Goal: Check status: Check status

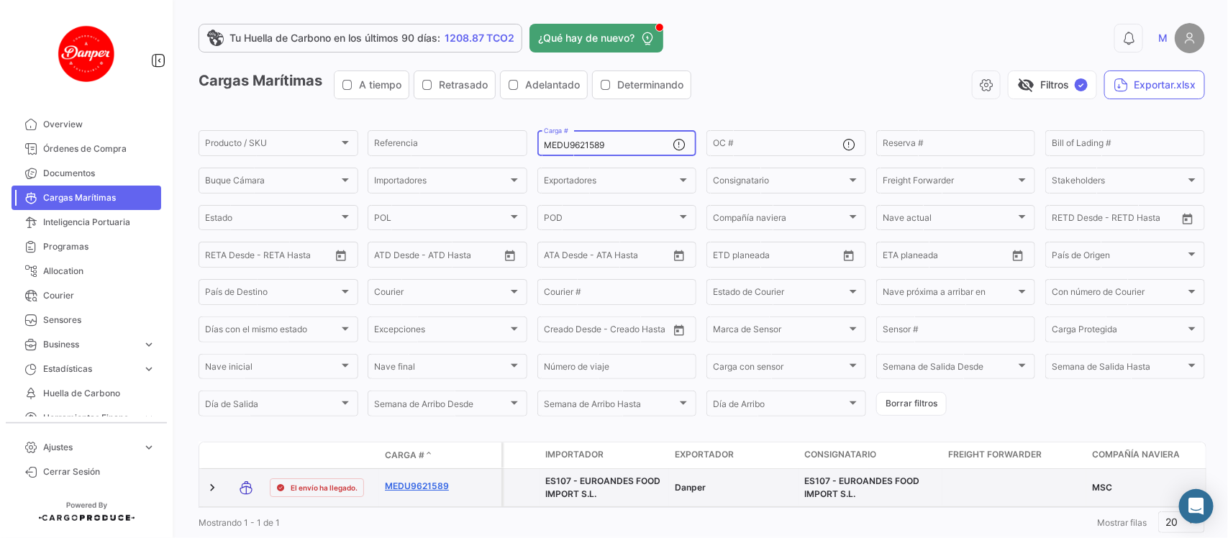
type input "MEDU9621589"
click at [398, 488] on link "MEDU9621589" at bounding box center [422, 486] width 75 height 13
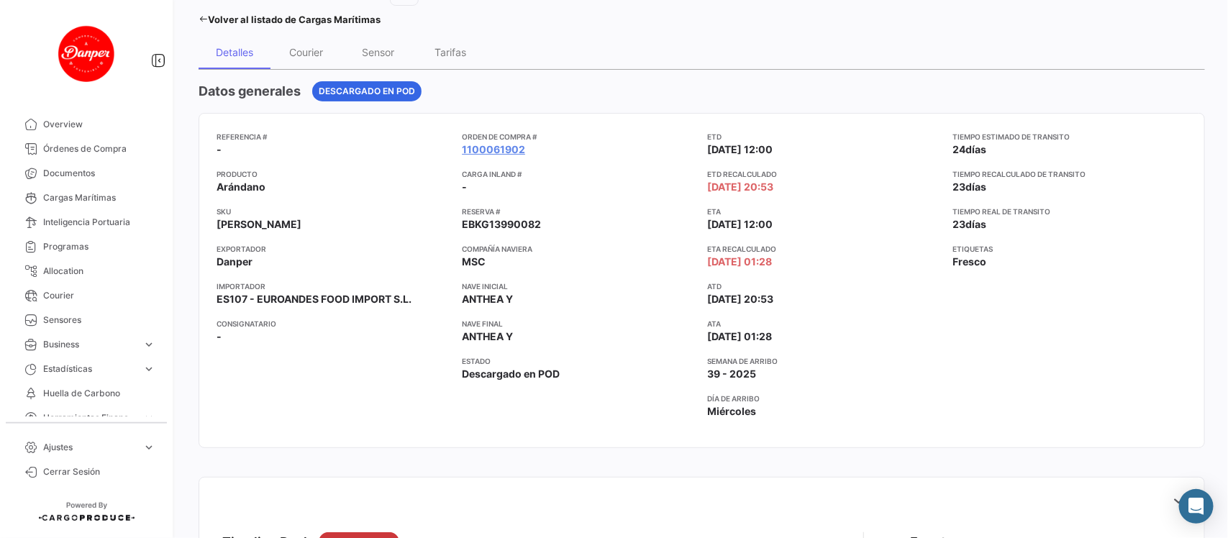
scroll to position [98, 0]
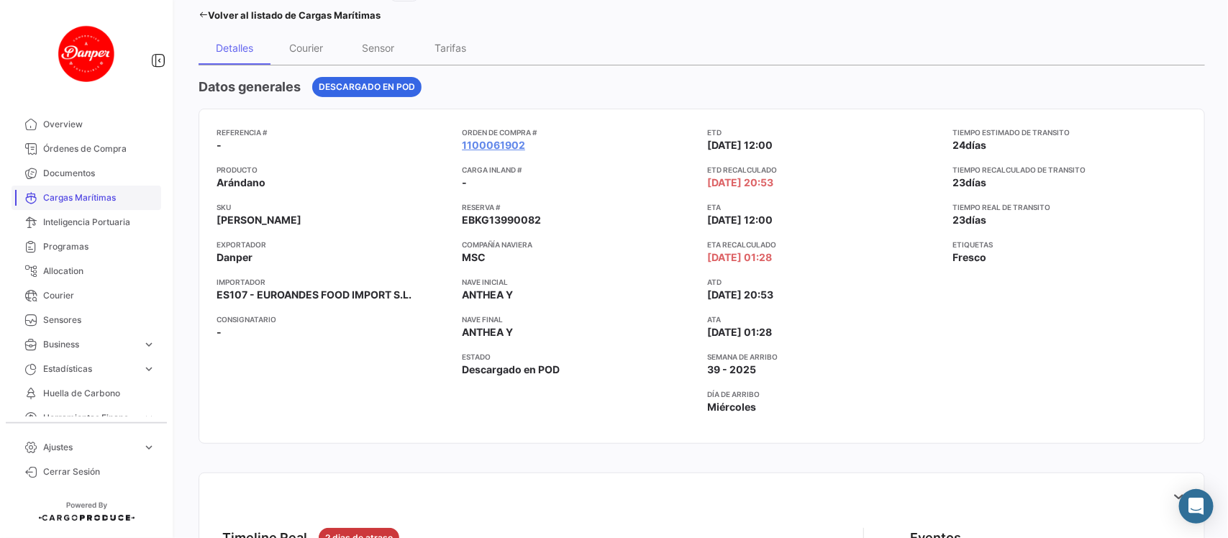
click at [69, 196] on span "Cargas Marítimas" at bounding box center [99, 197] width 112 height 13
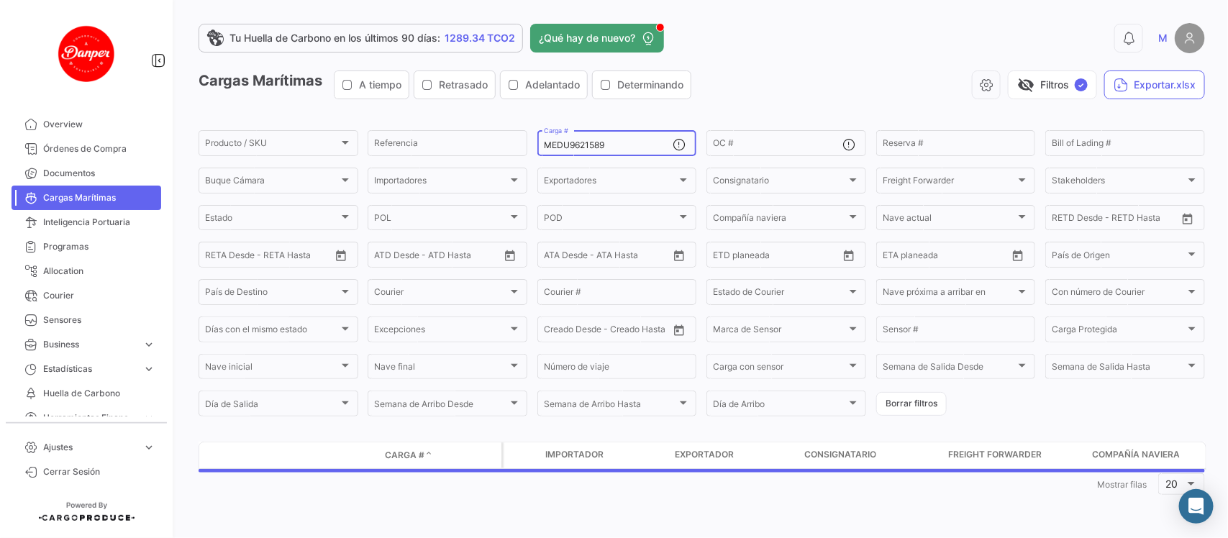
drag, startPoint x: 640, startPoint y: 146, endPoint x: 314, endPoint y: 96, distance: 329.7
click at [314, 96] on app-list-header "Cargas Marítimas A tiempo Retrasado Adelantado Determinando visibility_off Filt…" at bounding box center [702, 244] width 1006 height 348
paste input "841388"
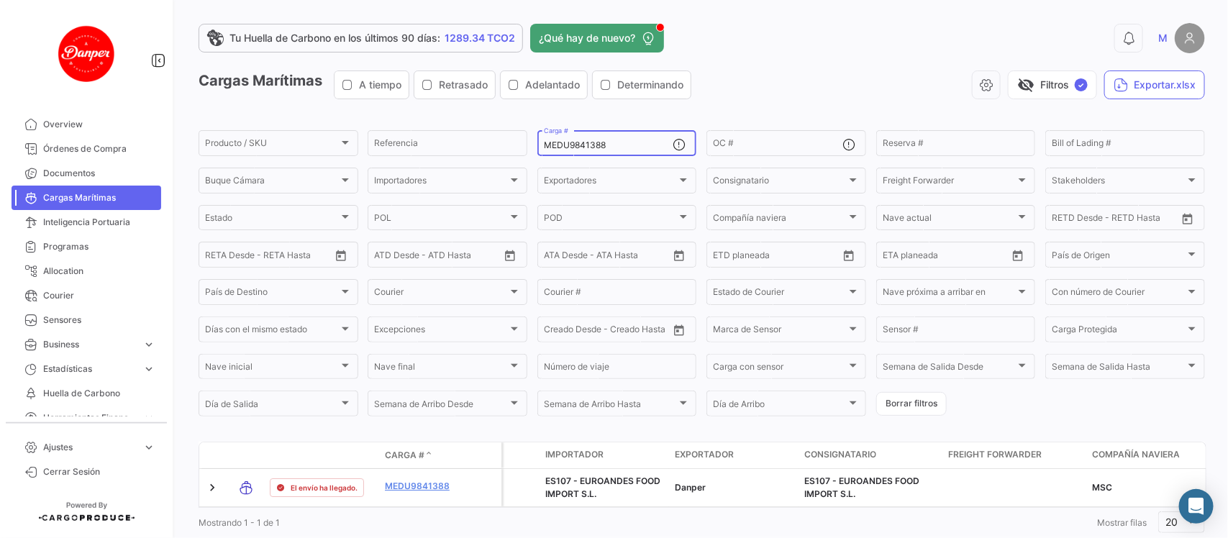
scroll to position [47, 0]
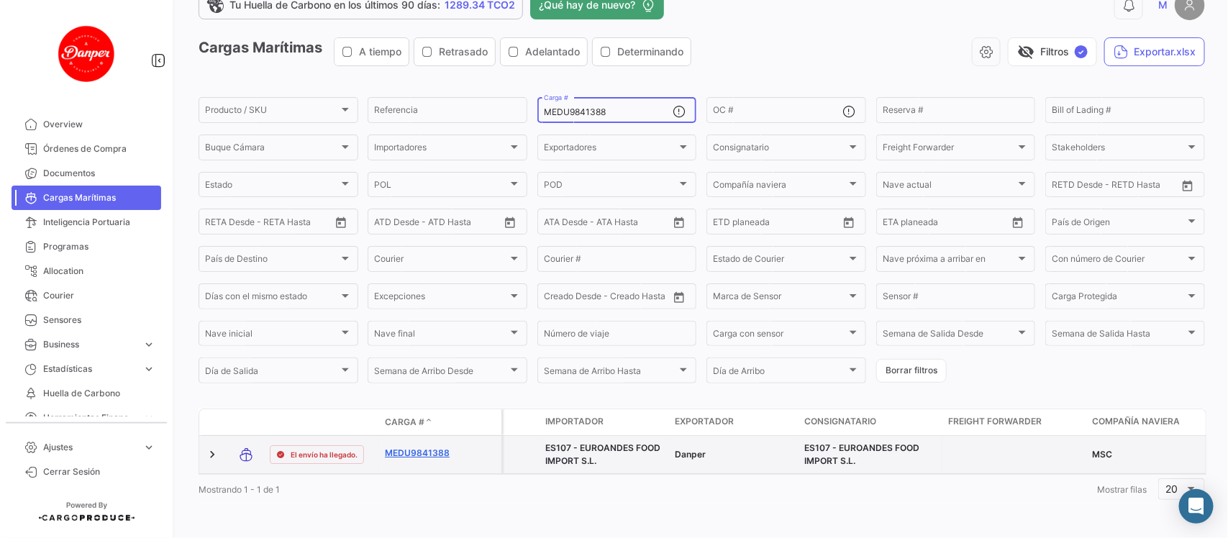
type input "MEDU9841388"
click at [414, 447] on link "MEDU9841388" at bounding box center [422, 453] width 75 height 13
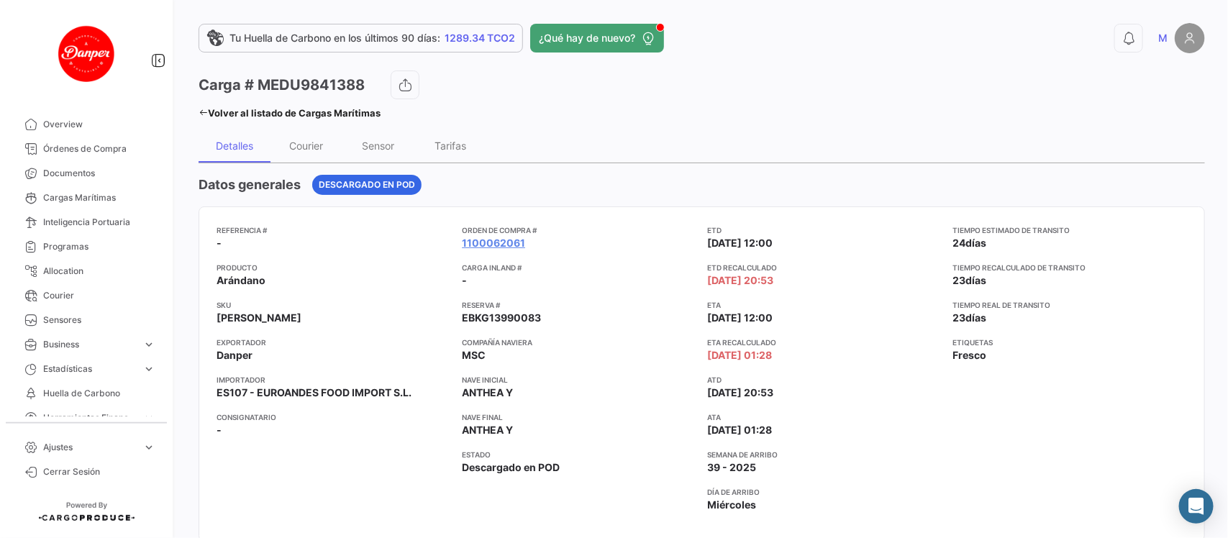
scroll to position [20, 0]
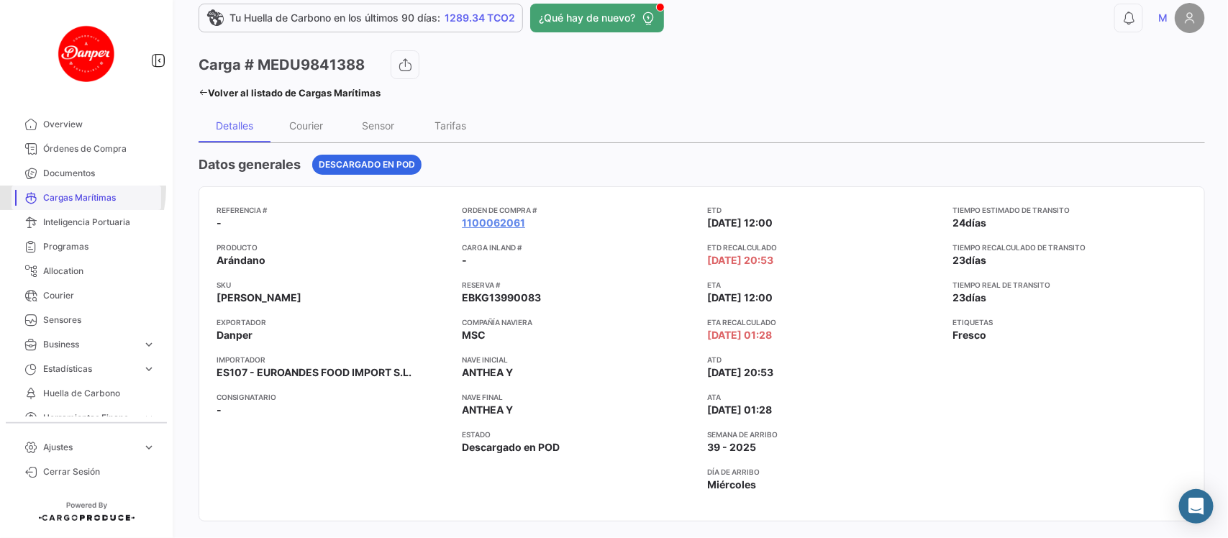
click at [58, 188] on link "Cargas Marítimas" at bounding box center [87, 198] width 150 height 24
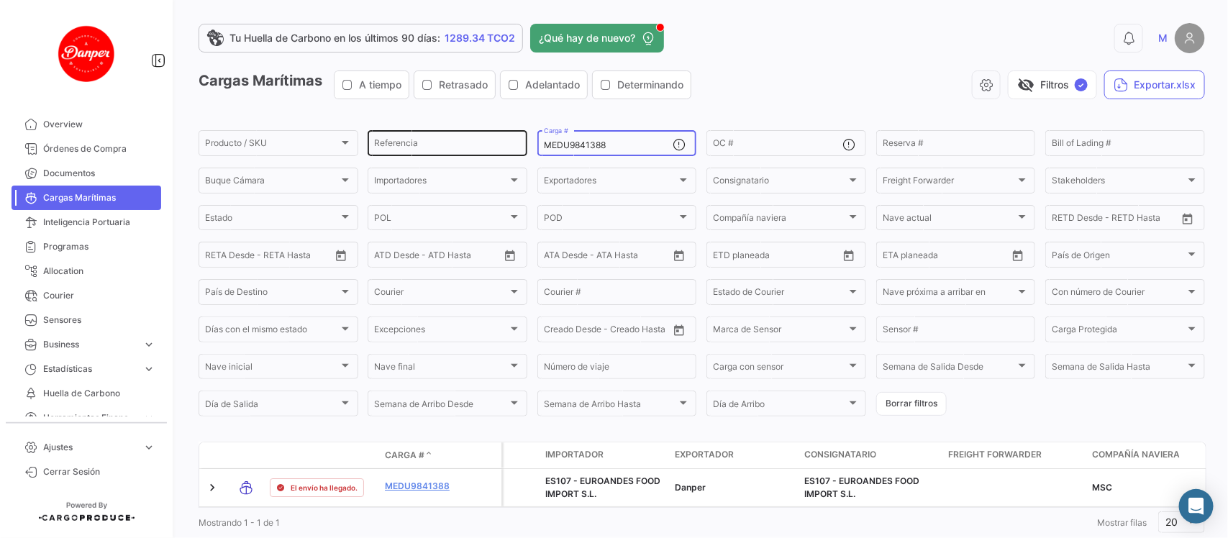
drag, startPoint x: 623, startPoint y: 149, endPoint x: 464, endPoint y: 135, distance: 159.6
click at [0, 0] on div "Producto / SKU Producto / SKU Referencia MEDU9841388 Carga # OC # Reserva # Bil…" at bounding box center [0, 0] width 0 height 0
paste input "FSCU5764947"
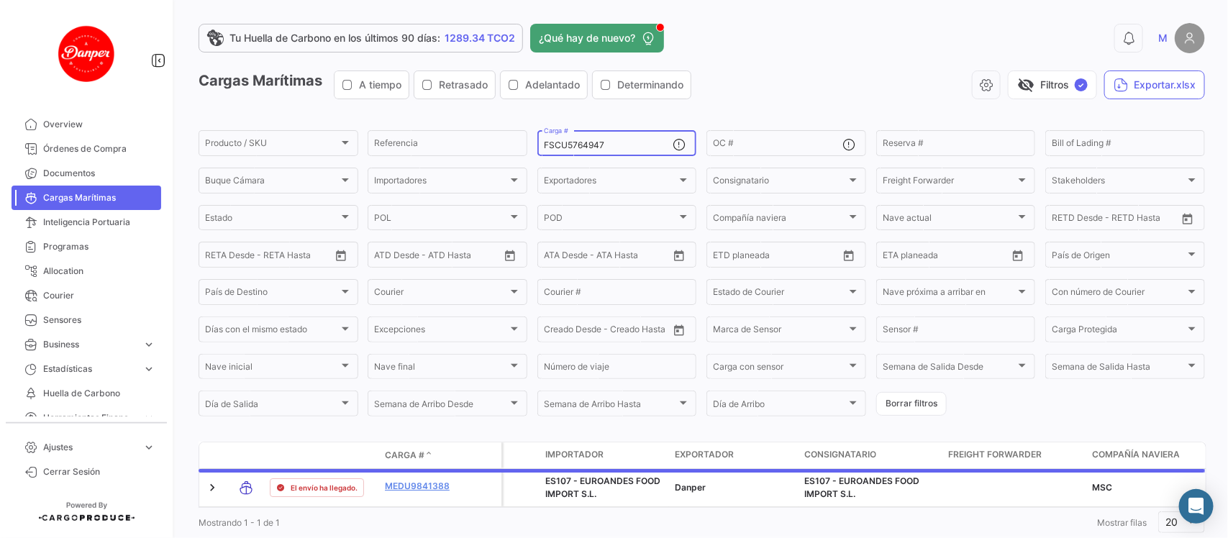
scroll to position [47, 0]
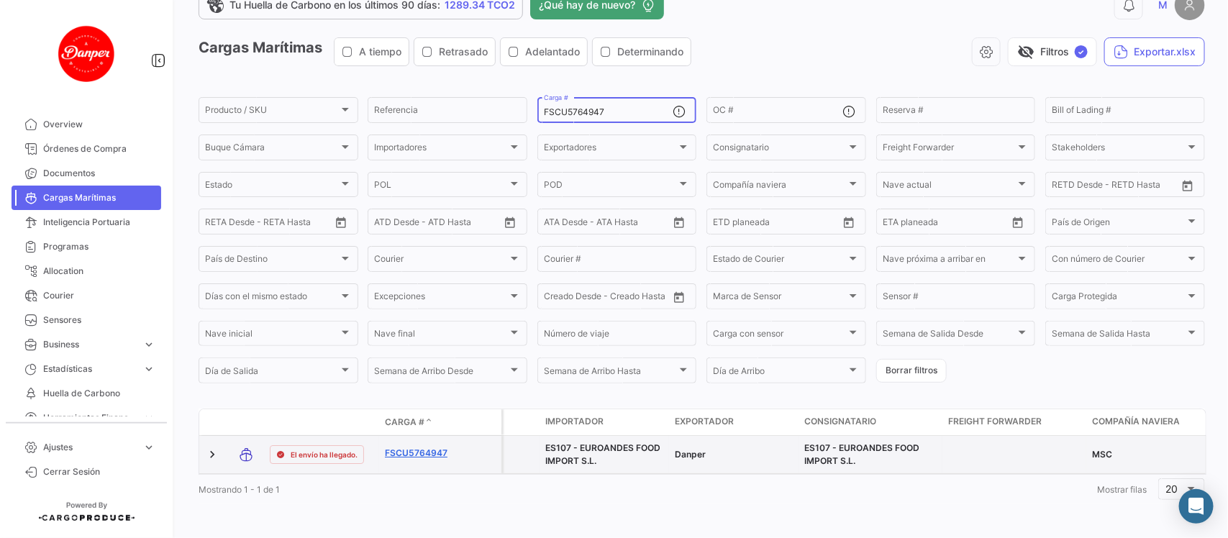
type input "FSCU5764947"
click at [423, 447] on link "FSCU5764947" at bounding box center [422, 453] width 75 height 13
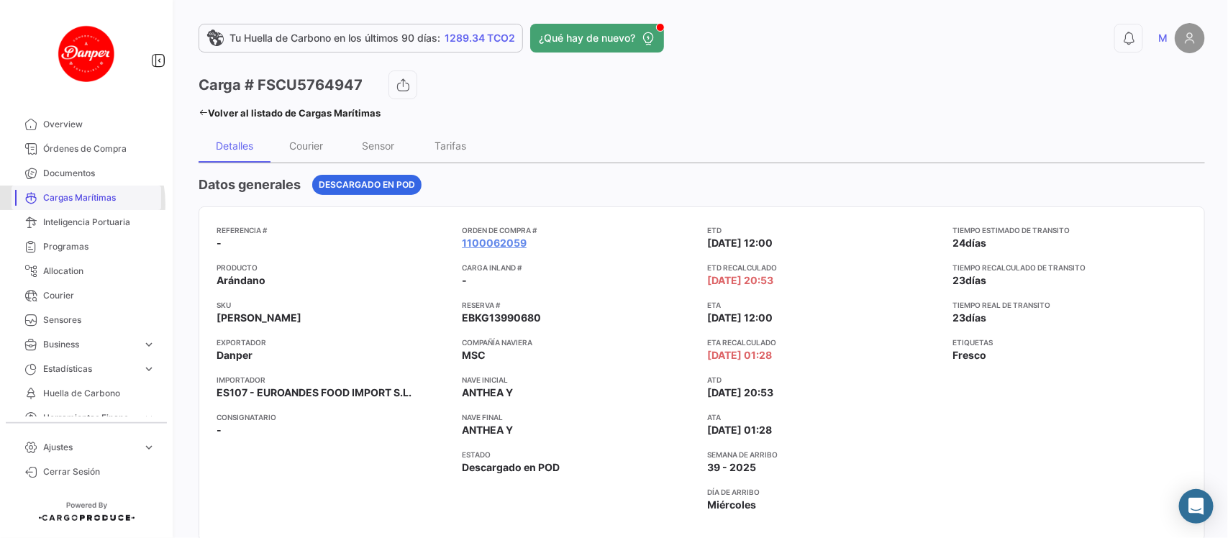
click at [54, 204] on span "Cargas Marítimas" at bounding box center [99, 197] width 112 height 13
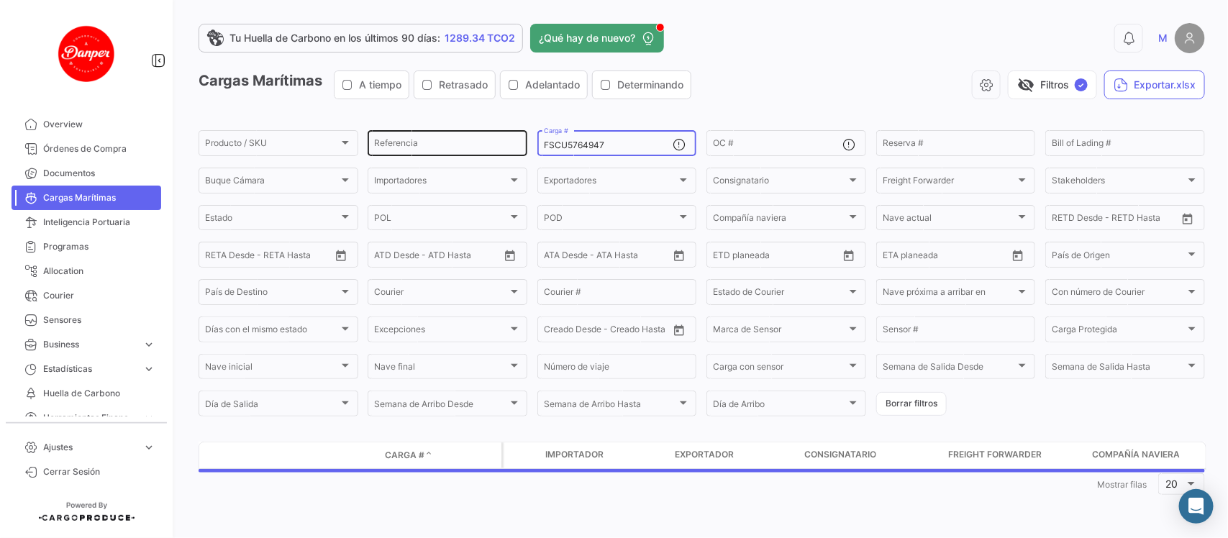
drag, startPoint x: 656, startPoint y: 142, endPoint x: 370, endPoint y: 134, distance: 285.7
click at [0, 0] on div "Producto / SKU Producto / SKU Referencia FSCU5764947 Carga # OC # Reserva # Bil…" at bounding box center [0, 0] width 0 height 0
paste input "MSDU9834283"
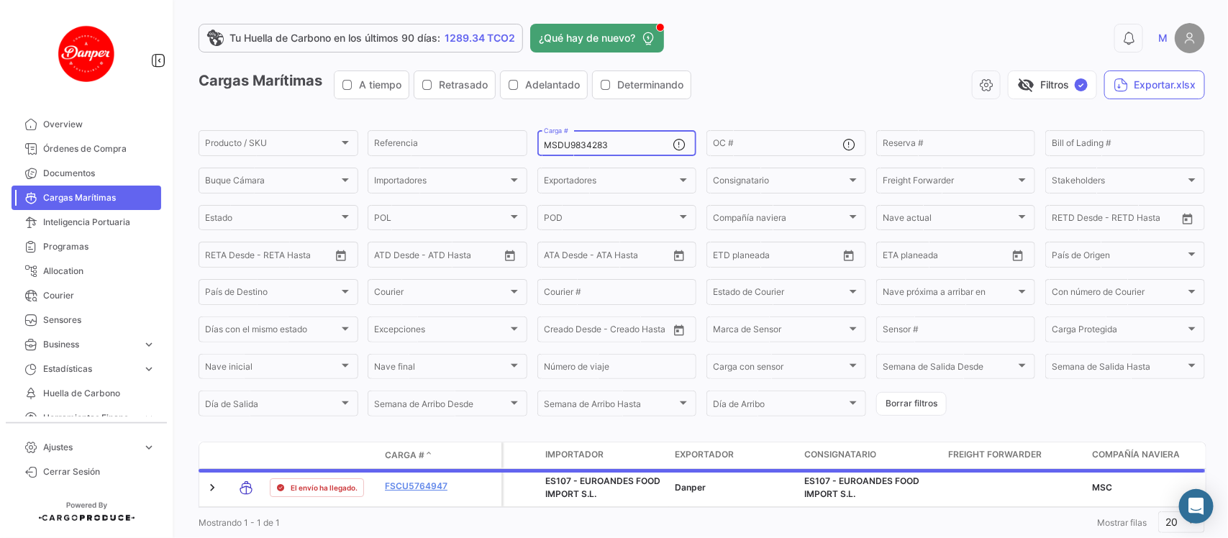
type input "MSDU9834283"
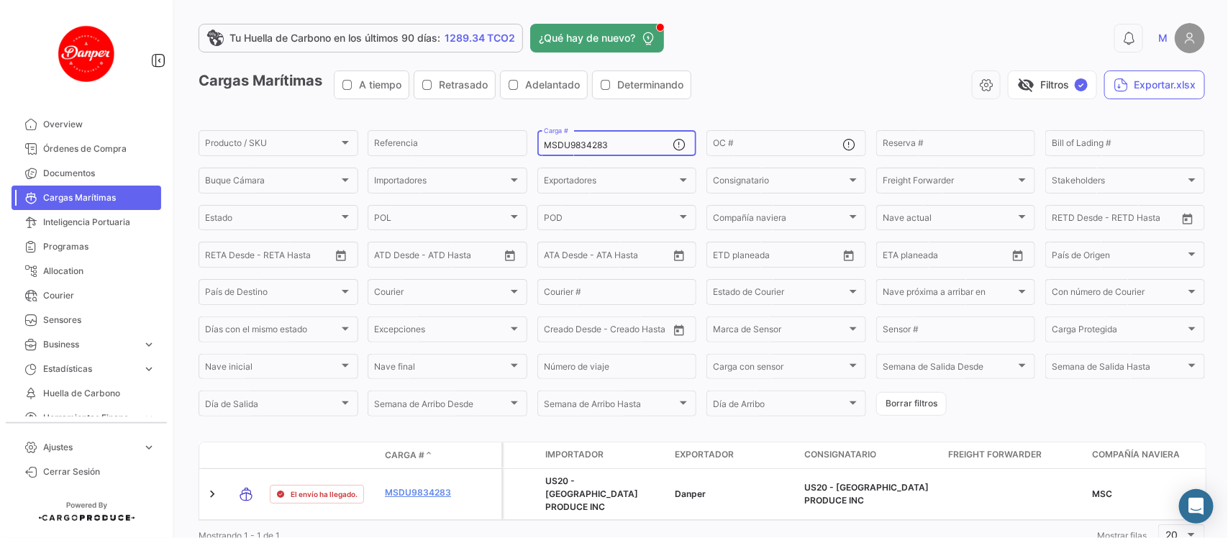
scroll to position [47, 0]
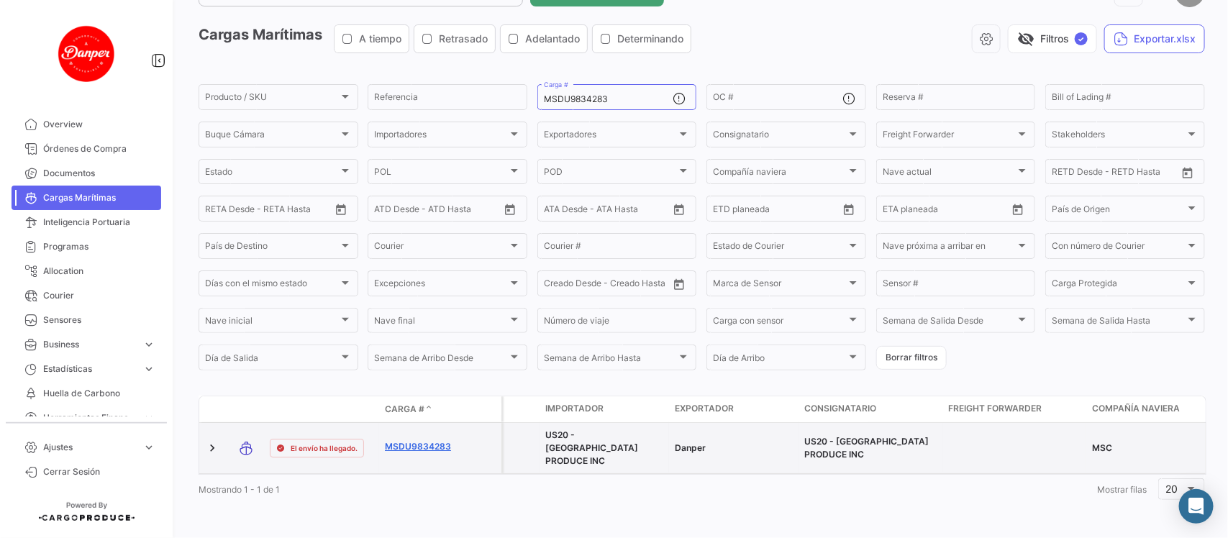
click at [418, 443] on link "MSDU9834283" at bounding box center [422, 446] width 75 height 13
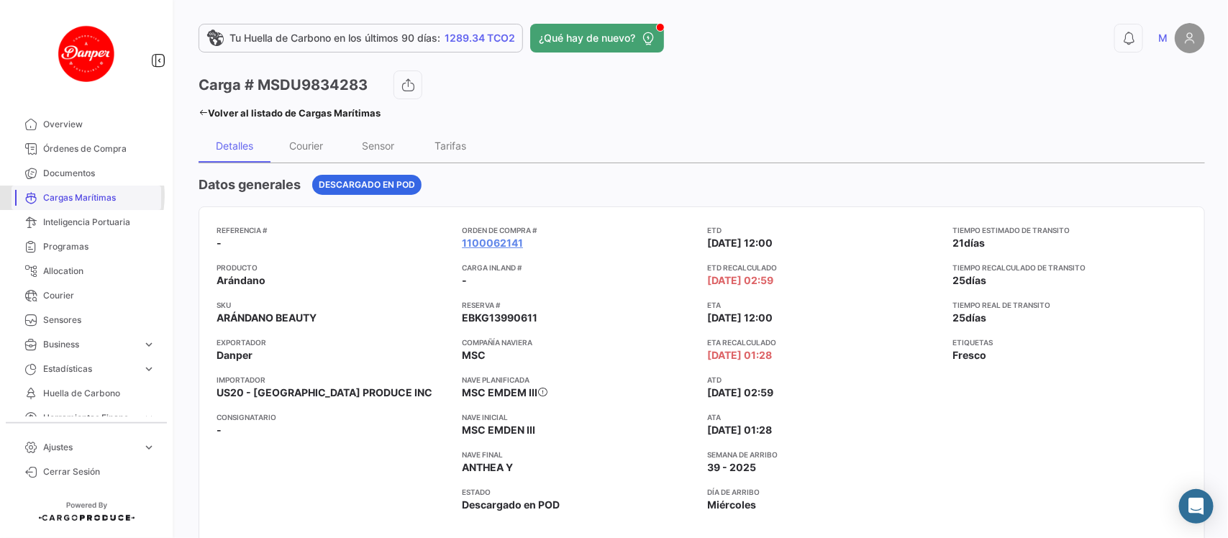
click at [67, 196] on span "Cargas Marítimas" at bounding box center [99, 197] width 112 height 13
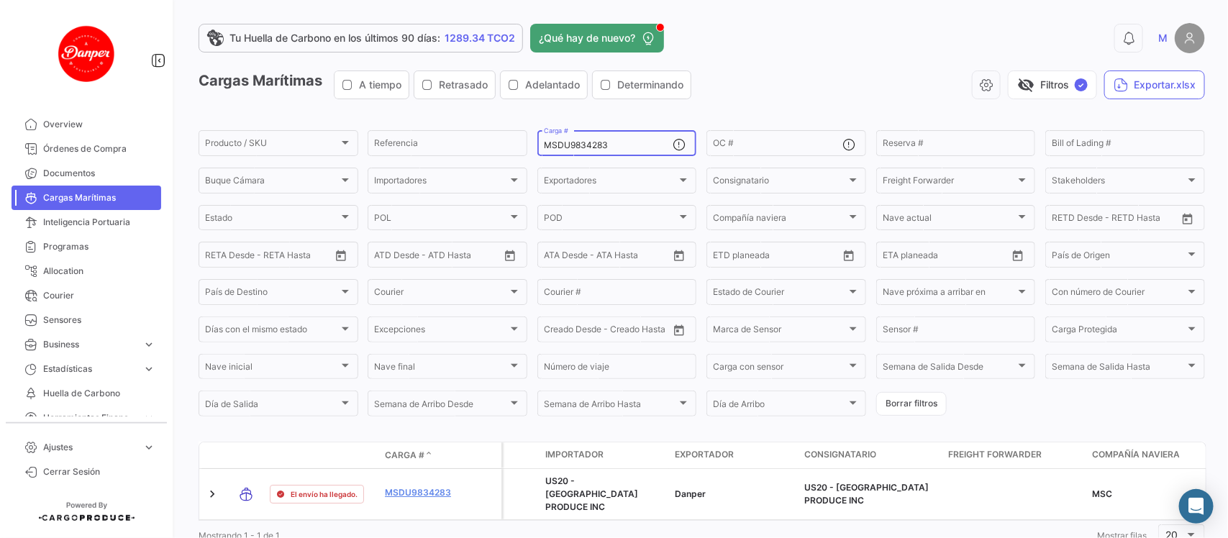
drag, startPoint x: 632, startPoint y: 142, endPoint x: 318, endPoint y: 95, distance: 317.2
click at [318, 95] on app-list-header "Cargas Marítimas A tiempo Retrasado Adelantado Determinando visibility_off Filt…" at bounding box center [702, 244] width 1006 height 348
paste input "SZLU9284195"
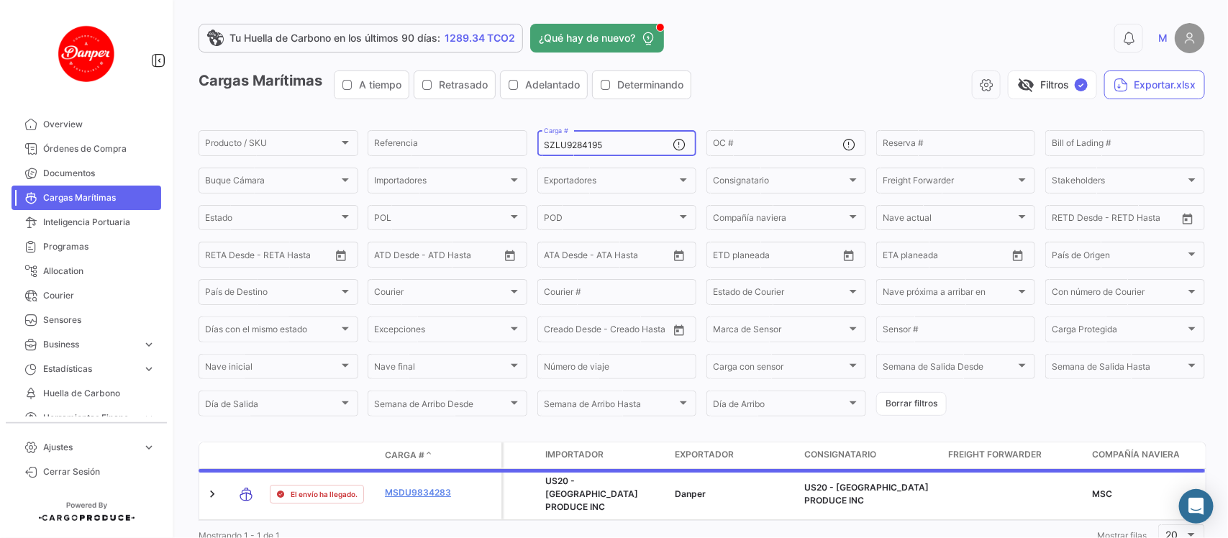
scroll to position [47, 0]
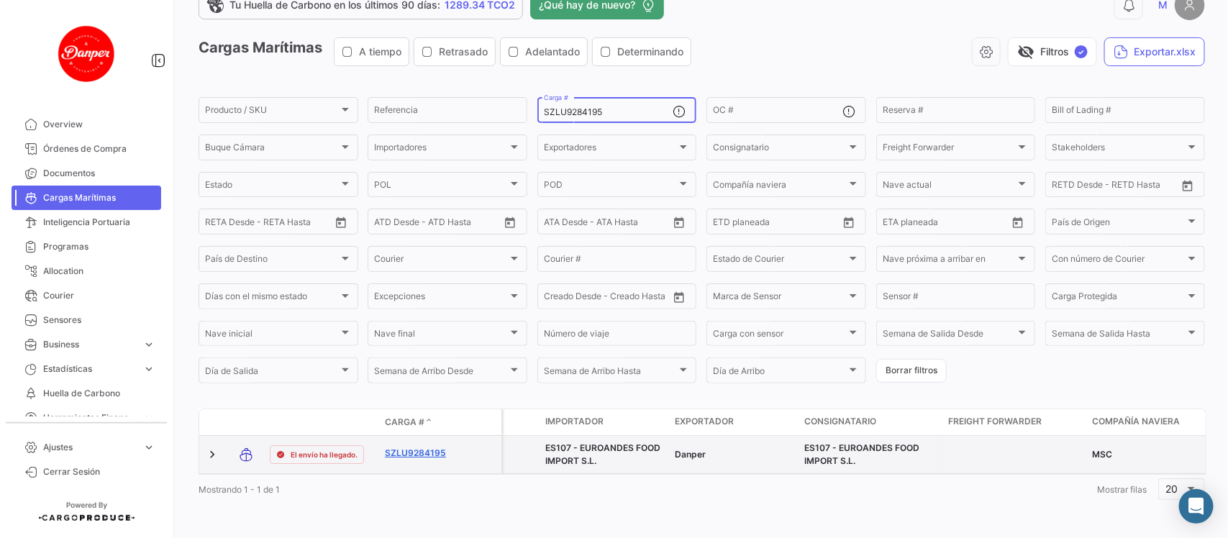
type input "SZLU9284195"
click at [403, 447] on link "SZLU9284195" at bounding box center [422, 453] width 75 height 13
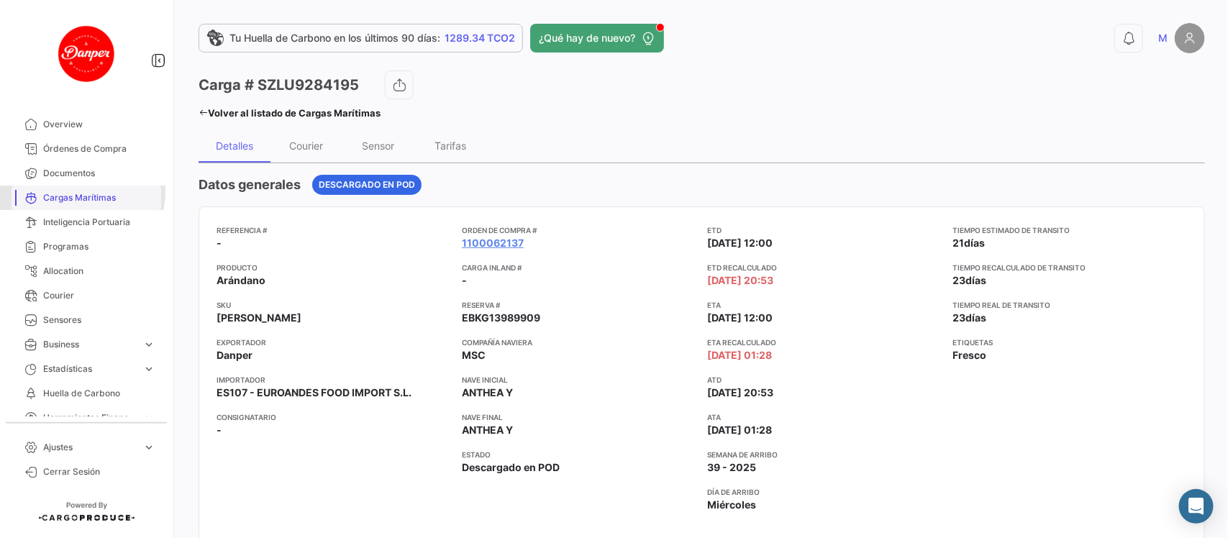
click at [79, 192] on span "Cargas Marítimas" at bounding box center [99, 197] width 112 height 13
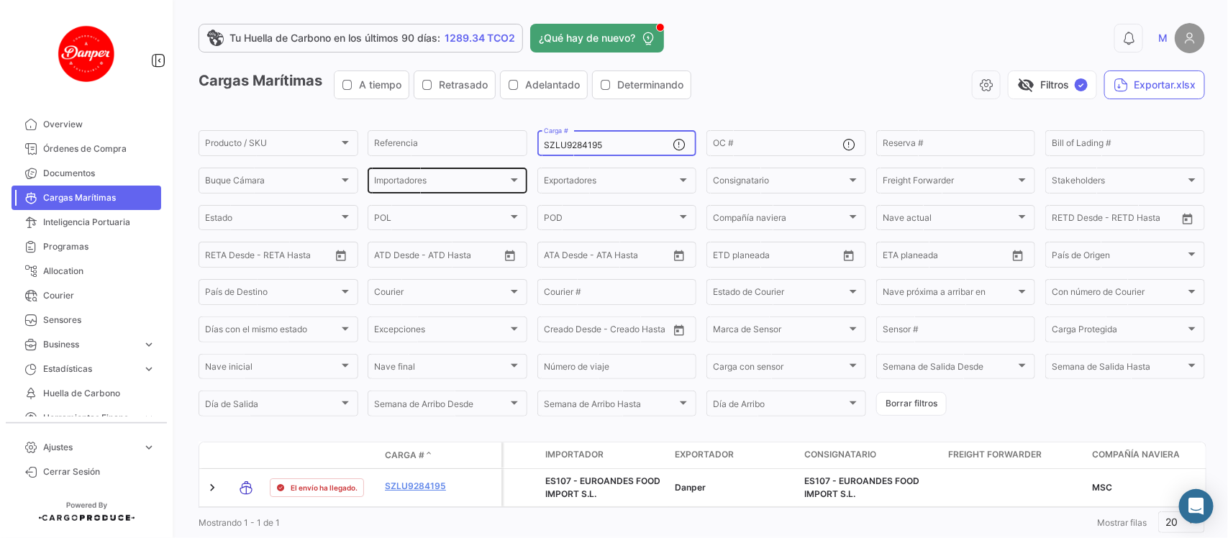
drag, startPoint x: 640, startPoint y: 146, endPoint x: 385, endPoint y: 174, distance: 256.9
click at [0, 0] on div "Producto / SKU Producto / SKU Referencia SZLU9284195 Carga # OC # Reserva # Bil…" at bounding box center [0, 0] width 0 height 0
paste input "CXRU1265777"
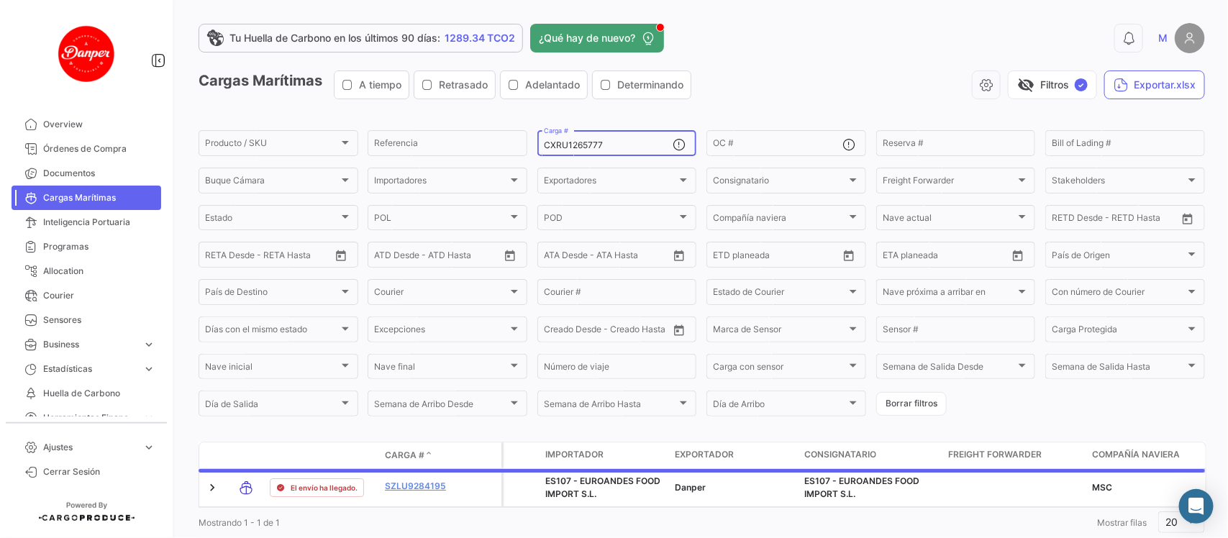
scroll to position [47, 0]
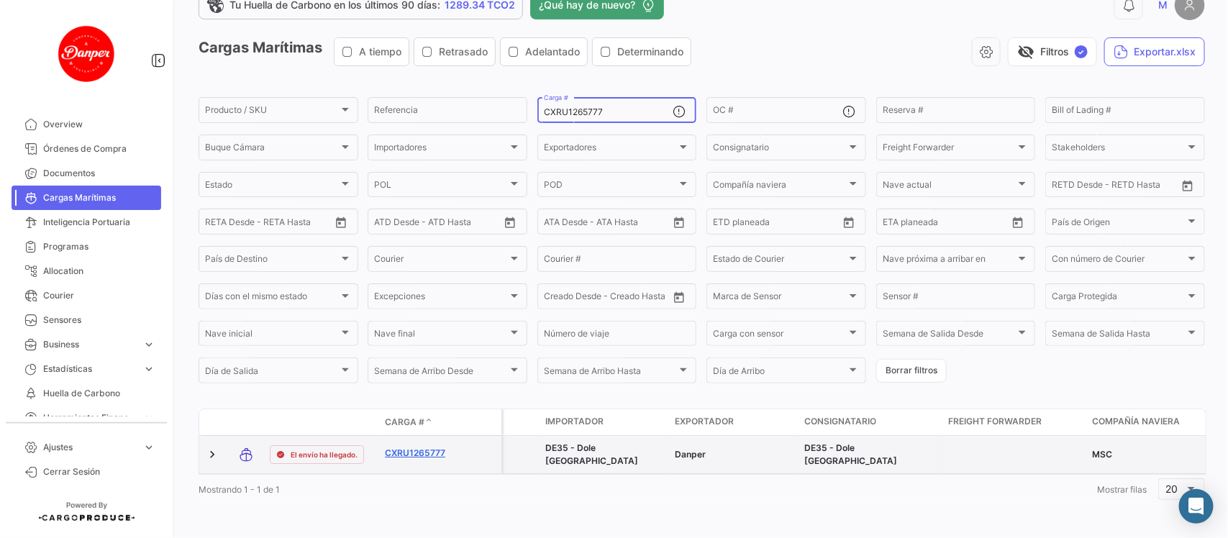
type input "CXRU1265777"
click at [421, 447] on link "CXRU1265777" at bounding box center [422, 453] width 75 height 13
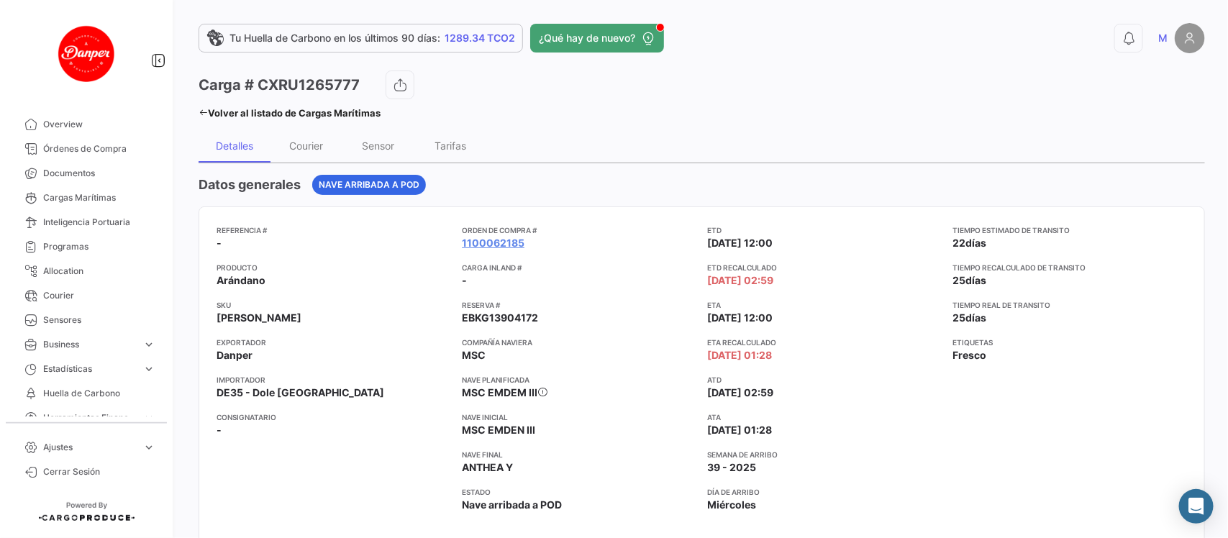
scroll to position [12, 0]
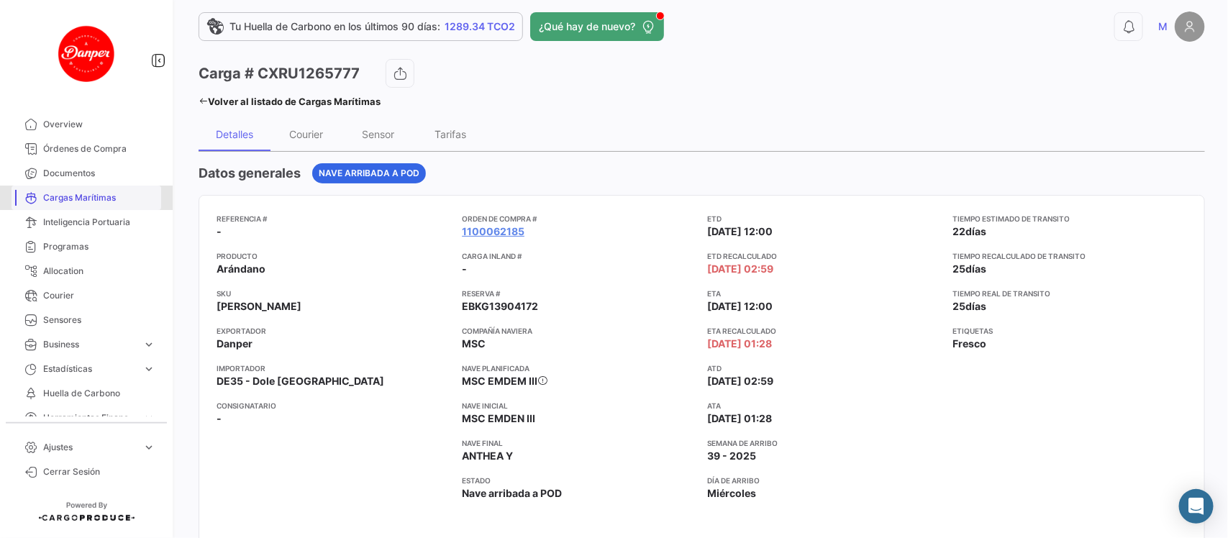
click at [98, 206] on link "Cargas Marítimas" at bounding box center [87, 198] width 150 height 24
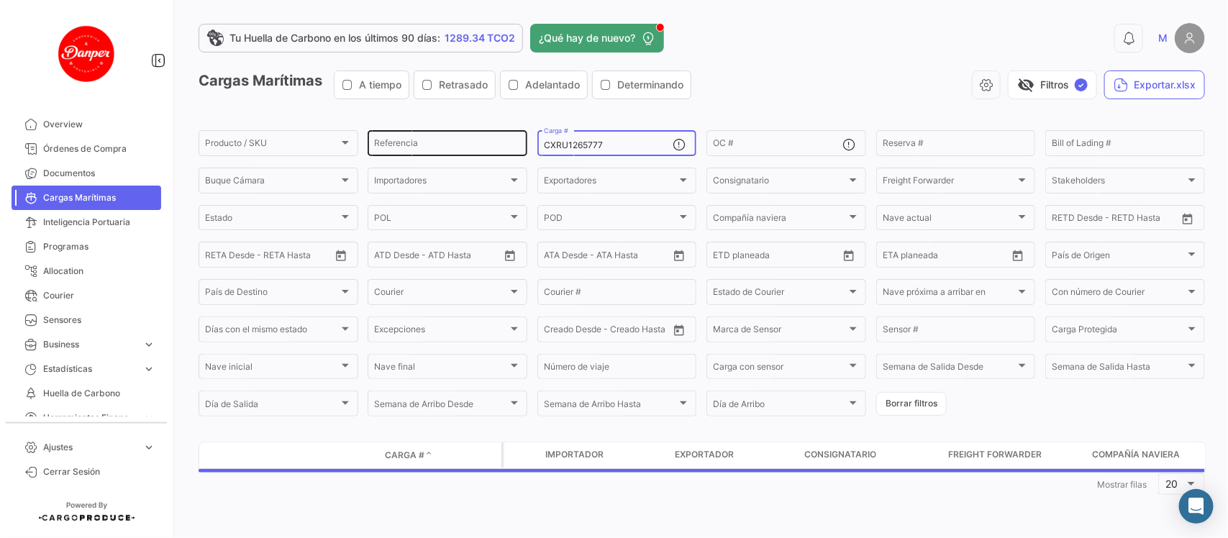
drag, startPoint x: 626, startPoint y: 140, endPoint x: 375, endPoint y: 148, distance: 251.1
click at [0, 0] on div "Producto / SKU Producto / SKU Referencia CXRU1265777 Carga # OC # Reserva # Bil…" at bounding box center [0, 0] width 0 height 0
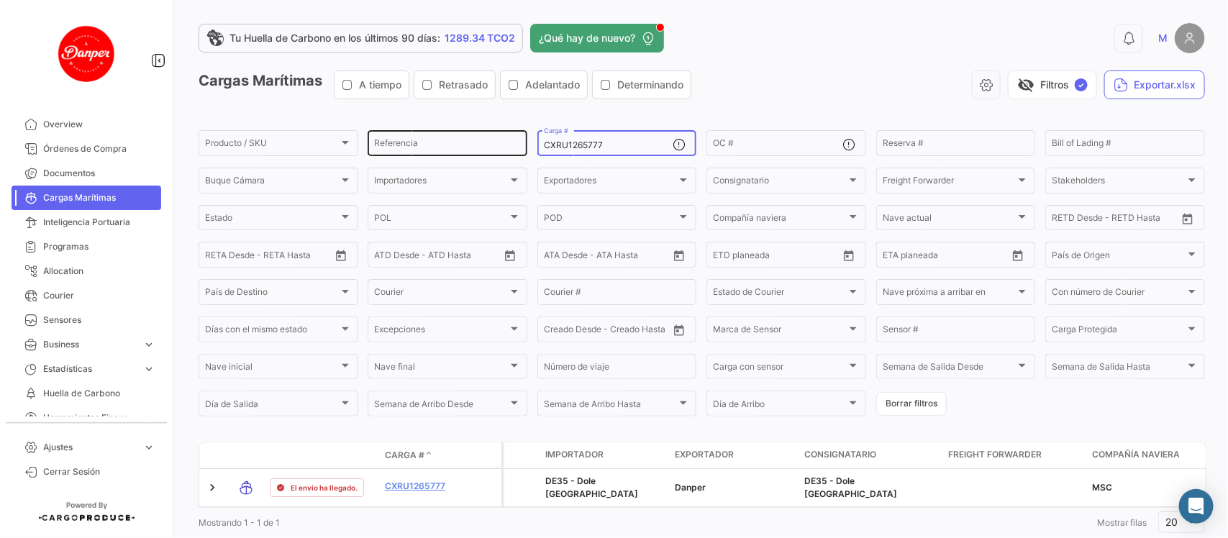
paste input "MFTU8240766"
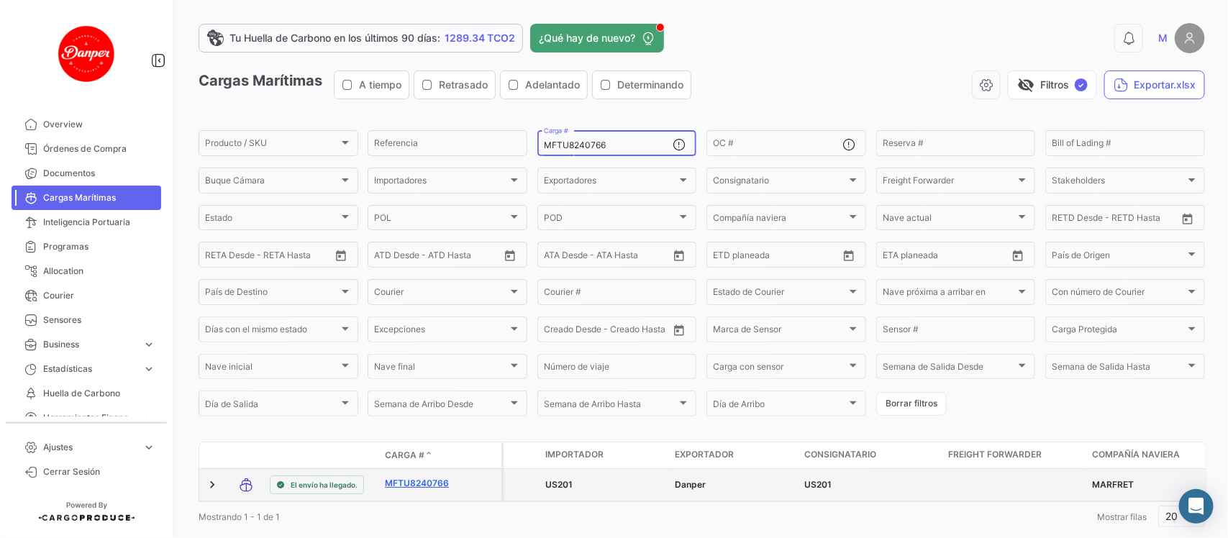
type input "MFTU8240766"
click at [403, 482] on link "MFTU8240766" at bounding box center [422, 483] width 75 height 13
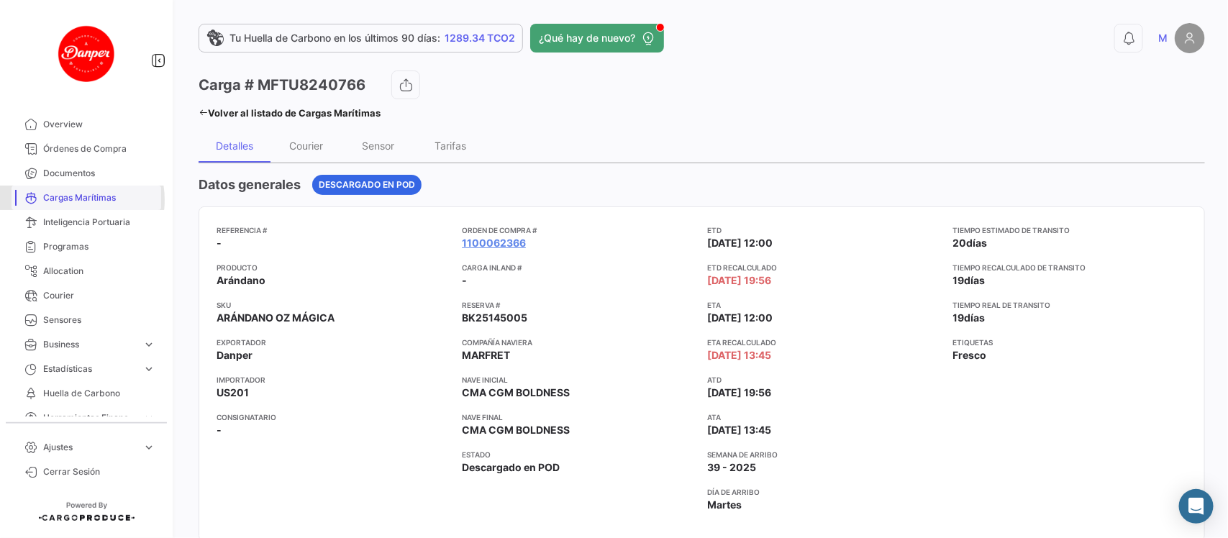
click at [68, 200] on span "Cargas Marítimas" at bounding box center [99, 197] width 112 height 13
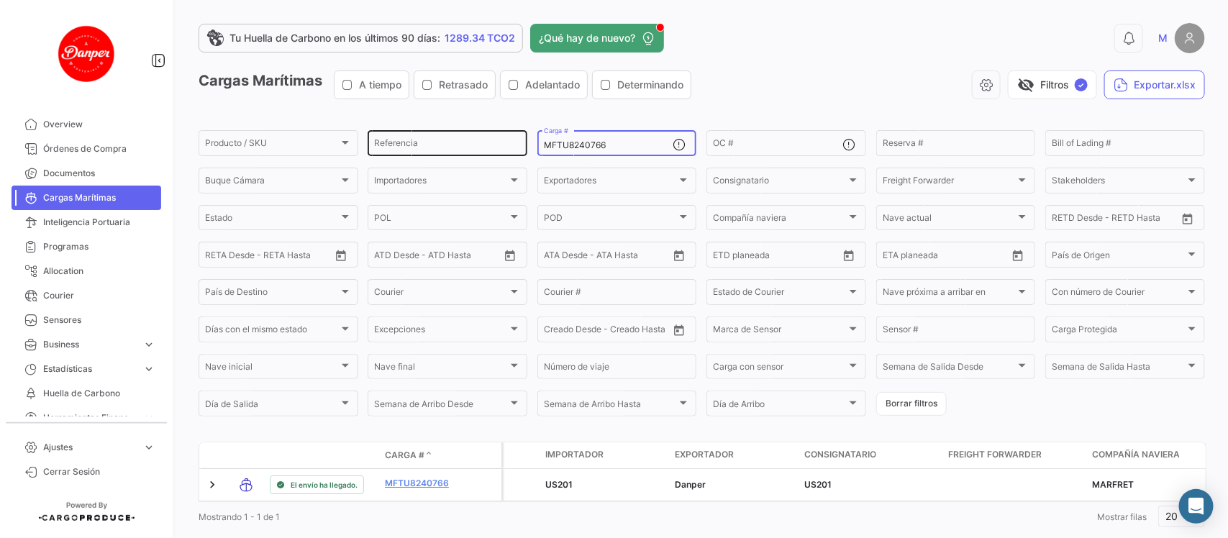
drag, startPoint x: 648, startPoint y: 141, endPoint x: 450, endPoint y: 134, distance: 197.9
click at [0, 0] on div "Producto / SKU Producto / SKU Referencia MFTU8240766 Carga # OC # Reserva # Bil…" at bounding box center [0, 0] width 0 height 0
paste input "SEKU9366571"
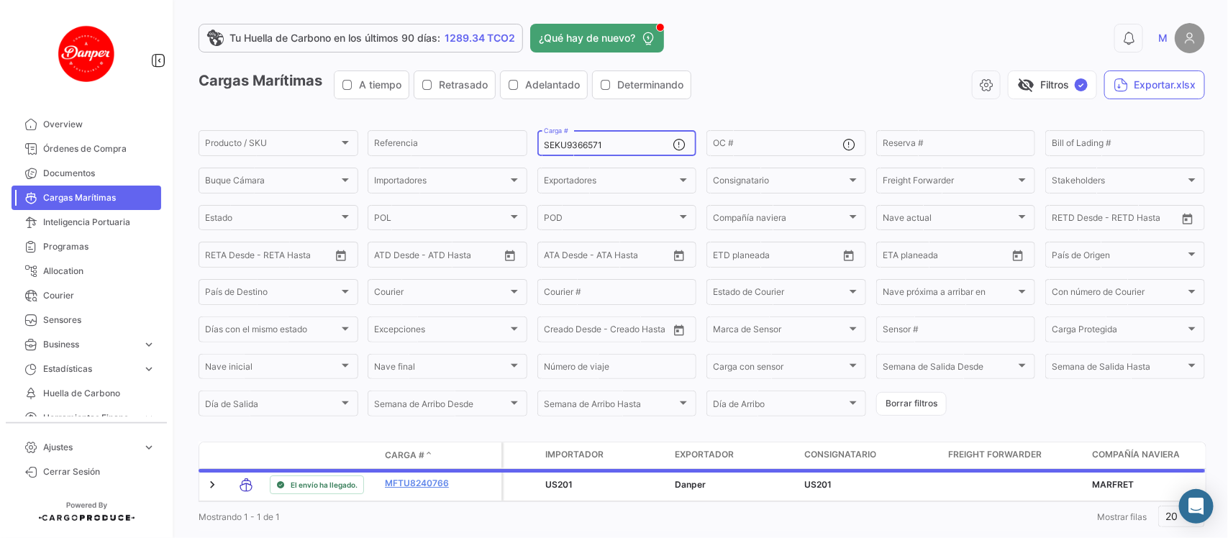
scroll to position [47, 0]
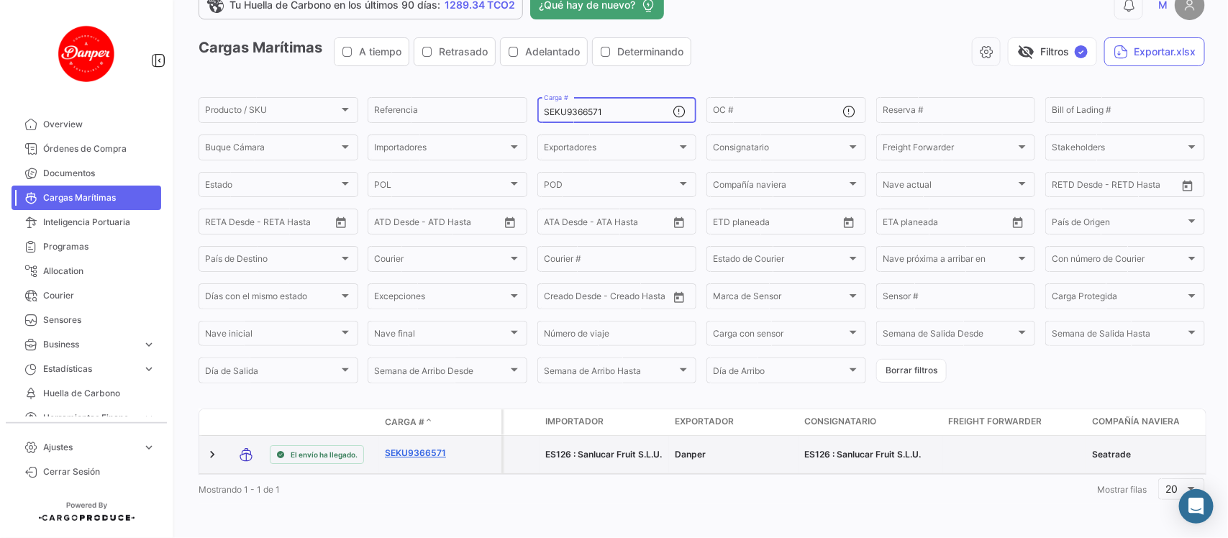
type input "SEKU9366571"
click at [430, 447] on link "SEKU9366571" at bounding box center [422, 453] width 75 height 13
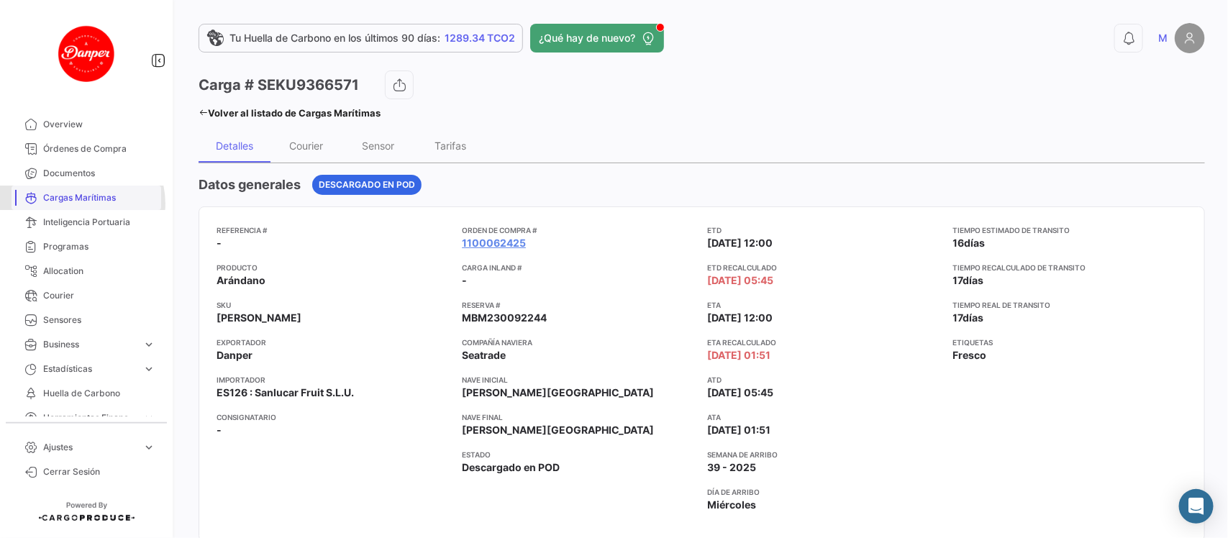
click at [81, 204] on span "Cargas Marítimas" at bounding box center [99, 197] width 112 height 13
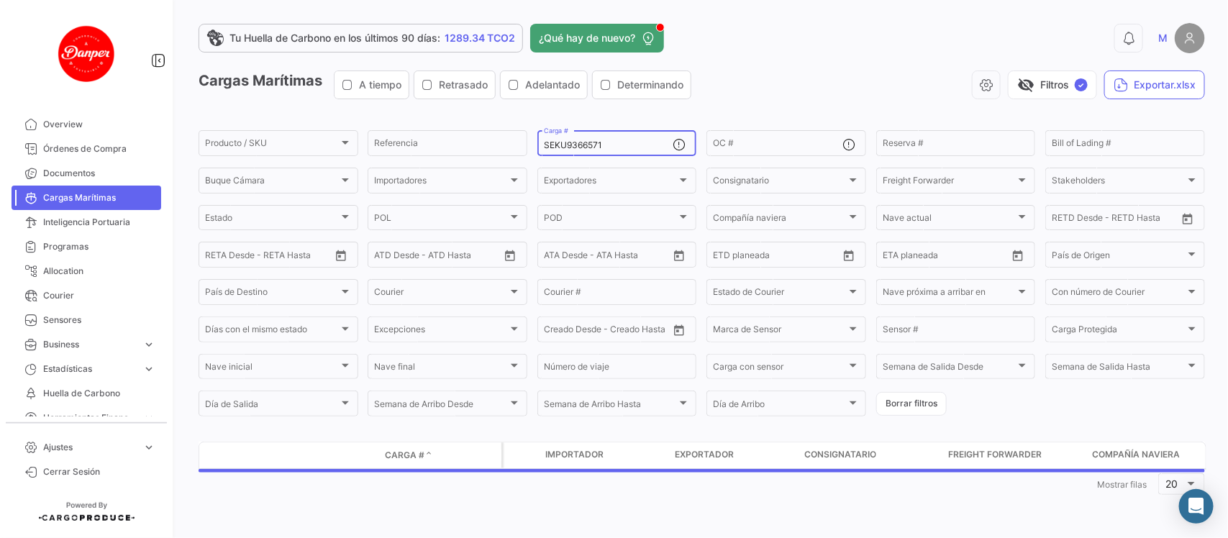
drag, startPoint x: 628, startPoint y: 147, endPoint x: 378, endPoint y: 109, distance: 253.3
click at [378, 109] on app-list-header "Cargas Marítimas A tiempo Retrasado Adelantado Determinando visibility_off Filt…" at bounding box center [702, 244] width 1006 height 348
paste input "4769"
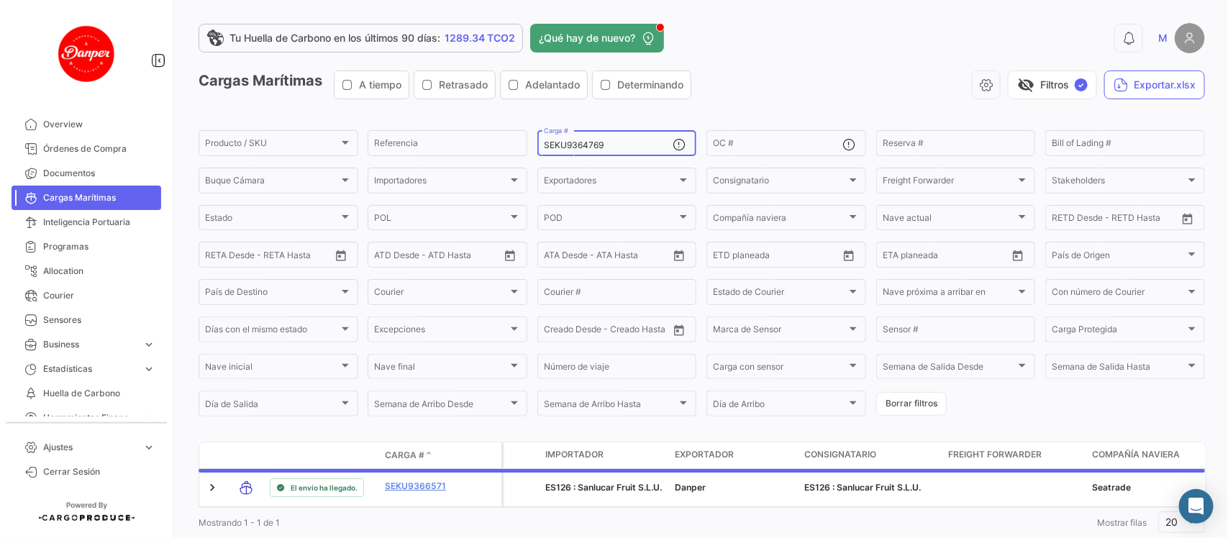
scroll to position [47, 0]
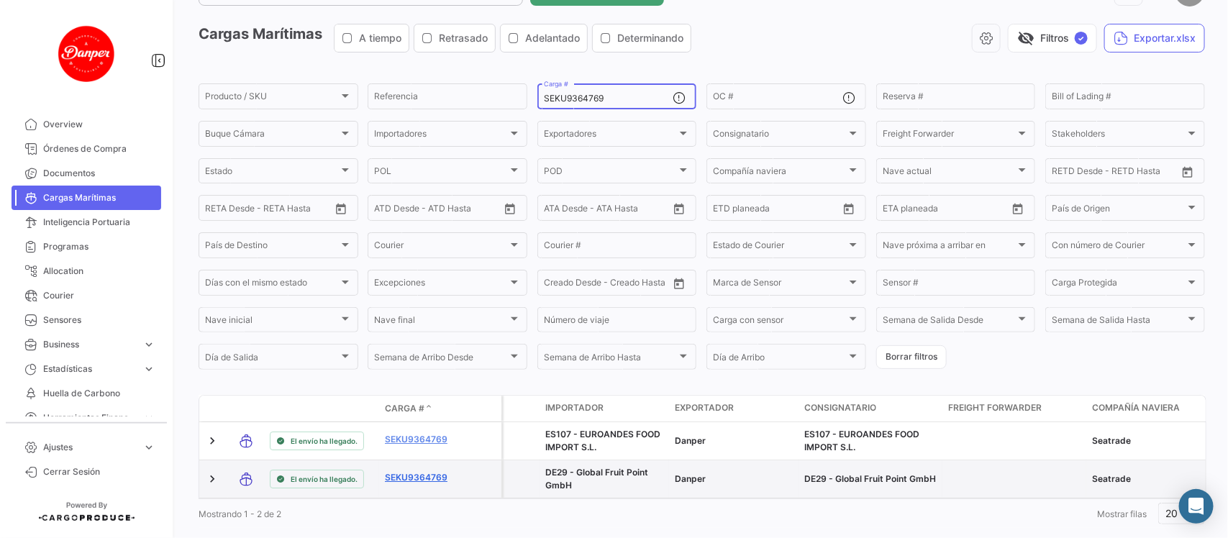
type input "SEKU9364769"
click at [399, 478] on link "SEKU9364769" at bounding box center [422, 477] width 75 height 13
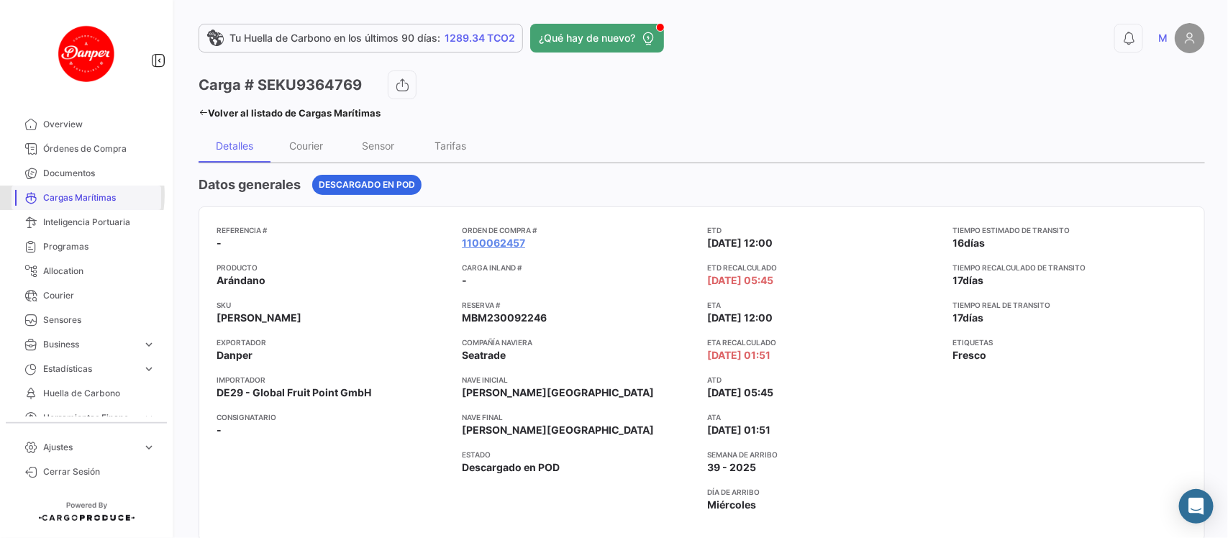
click at [55, 195] on span "Cargas Marítimas" at bounding box center [99, 197] width 112 height 13
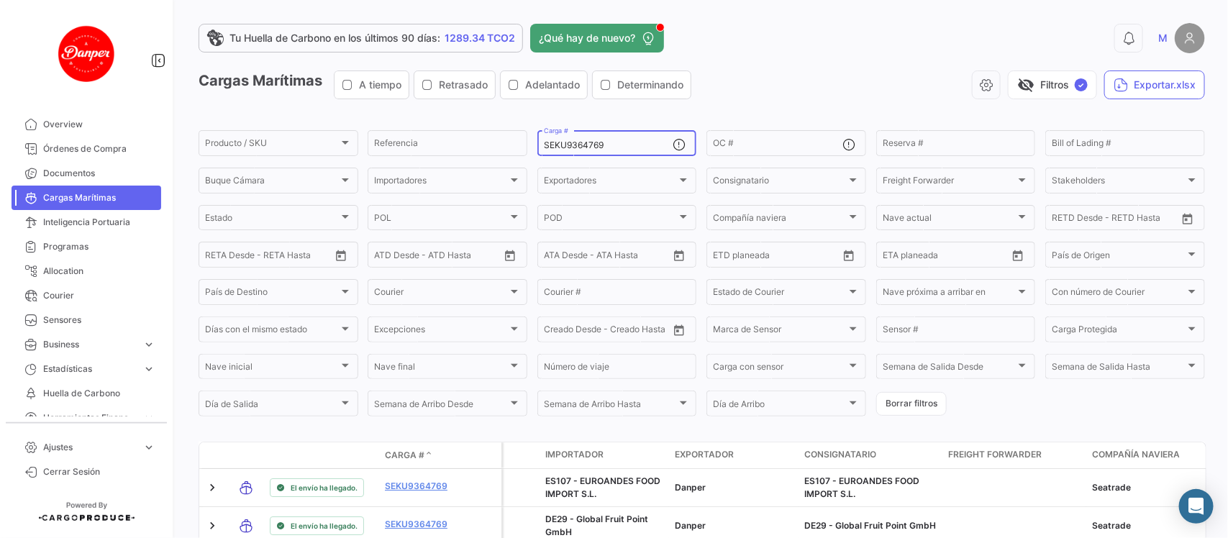
click at [646, 150] on div "SEKU9364769 Carga #" at bounding box center [608, 142] width 129 height 28
drag, startPoint x: 646, startPoint y: 150, endPoint x: 429, endPoint y: 145, distance: 217.3
click at [0, 0] on div "Producto / SKU Producto / SKU Referencia SEKU9364769 Carga # OC # Reserva # Bil…" at bounding box center [0, 0] width 0 height 0
paste input "8110"
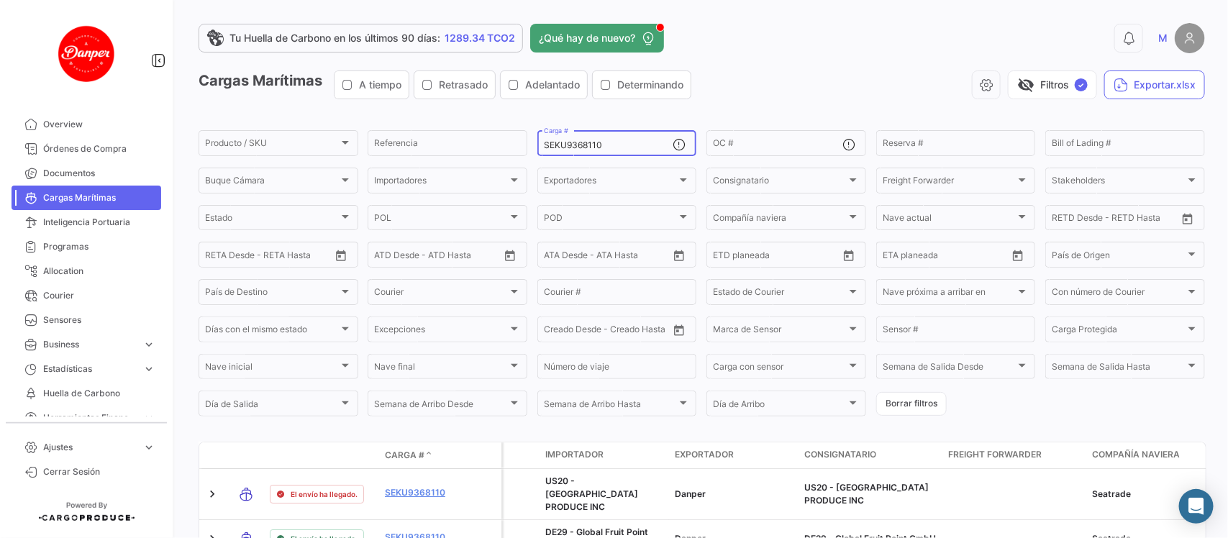
scroll to position [85, 0]
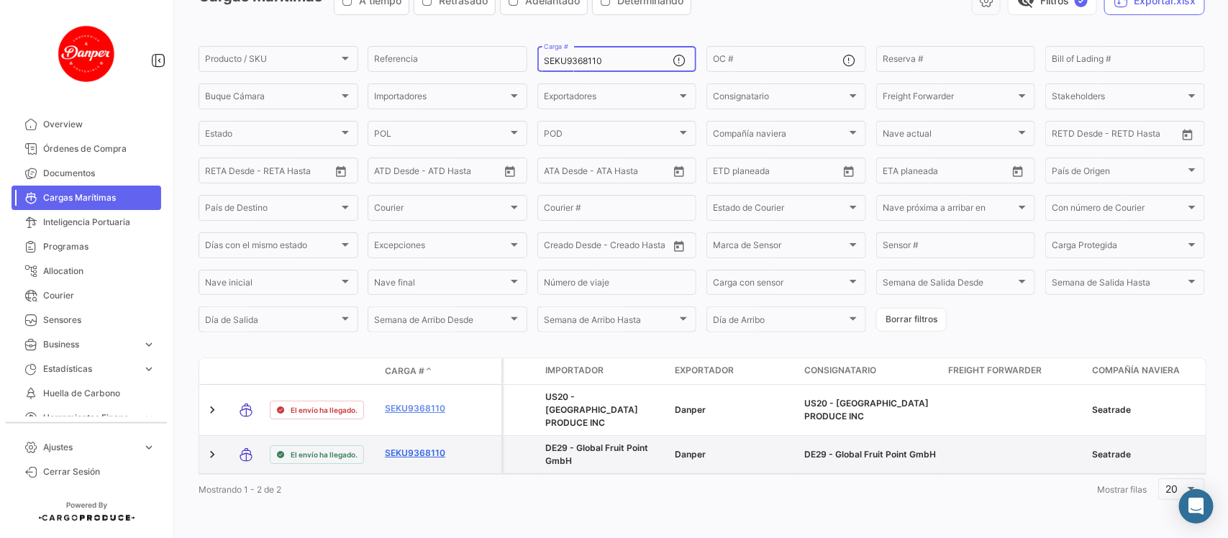
type input "SEKU9368110"
click at [419, 447] on link "SEKU9368110" at bounding box center [422, 453] width 75 height 13
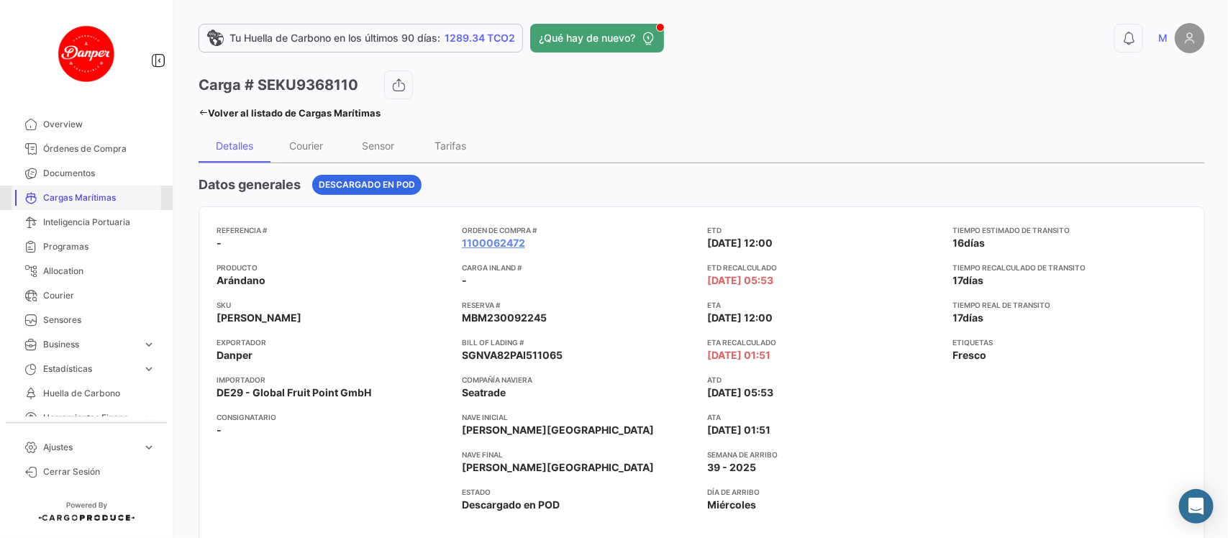
click at [90, 205] on link "Cargas Marítimas" at bounding box center [87, 198] width 150 height 24
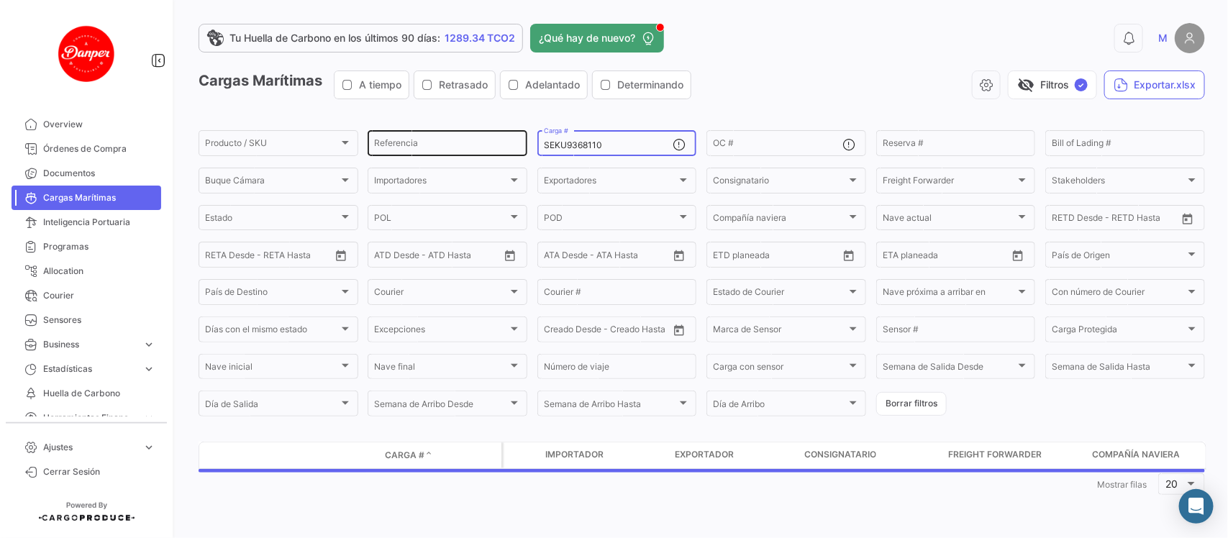
drag, startPoint x: 649, startPoint y: 150, endPoint x: 416, endPoint y: 133, distance: 234.3
click at [0, 0] on div "Producto / SKU Producto / SKU Referencia SEKU9368110 Carga # OC # Reserva # Bil…" at bounding box center [0, 0] width 0 height 0
paste input "OERU4236729"
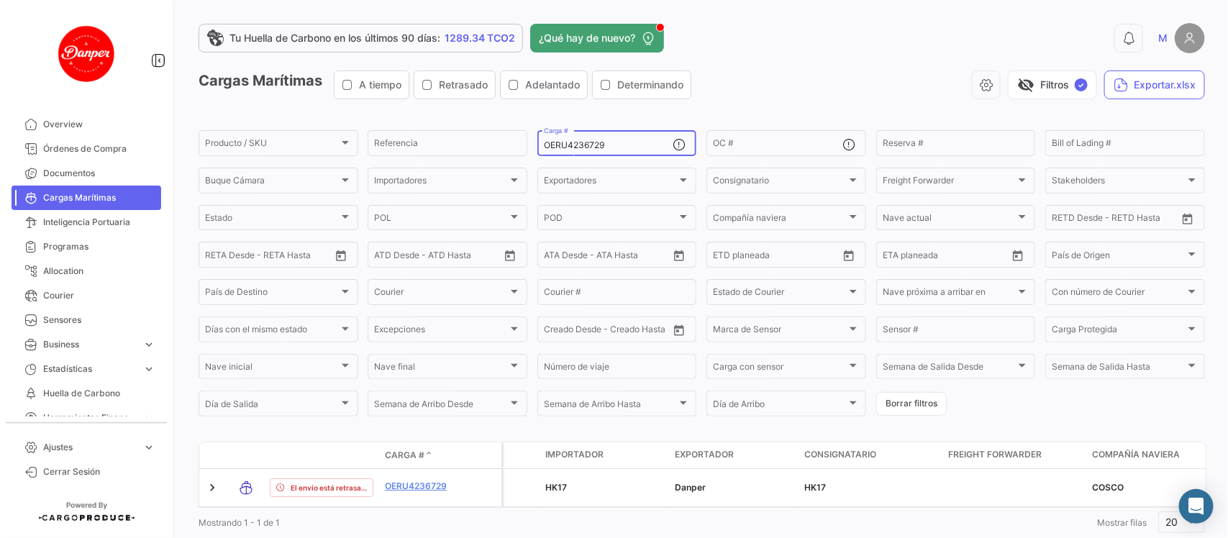
scroll to position [47, 0]
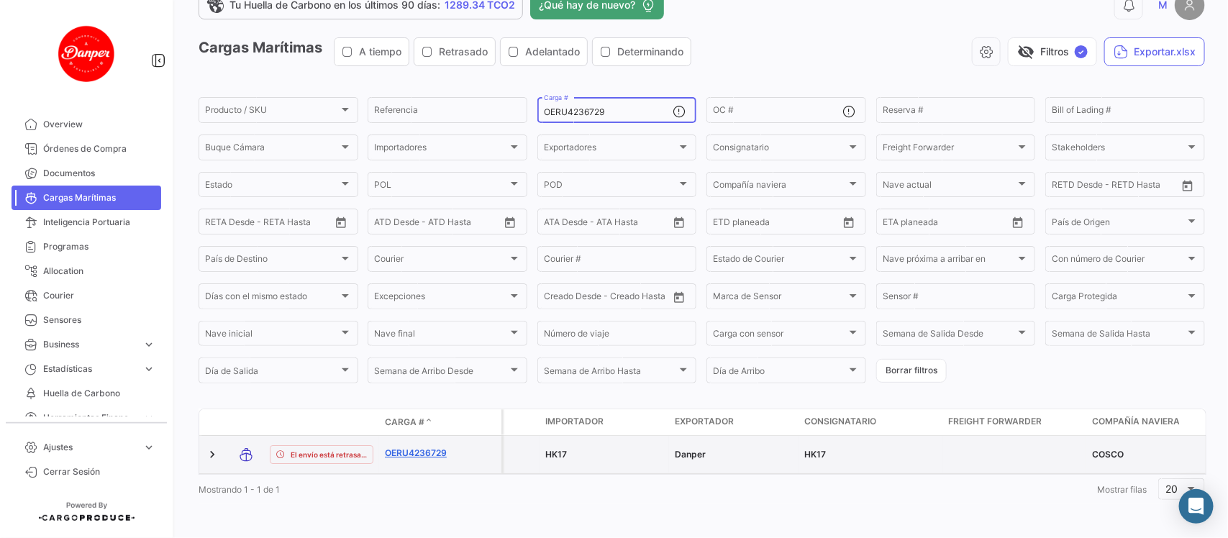
type input "OERU4236729"
click at [424, 447] on link "OERU4236729" at bounding box center [422, 453] width 75 height 13
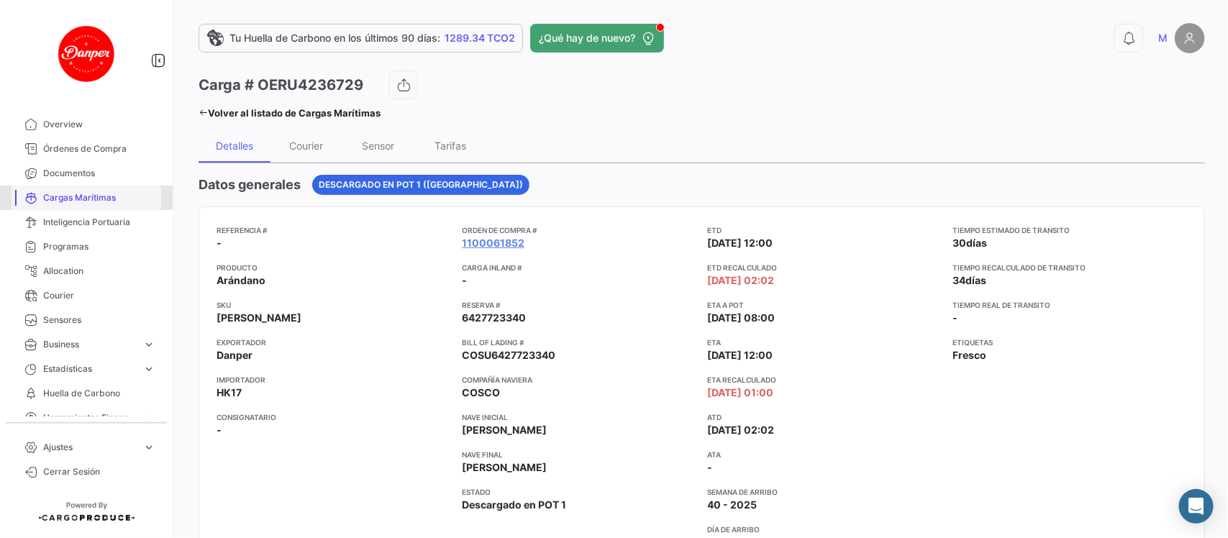
click at [95, 198] on span "Cargas Marítimas" at bounding box center [99, 197] width 112 height 13
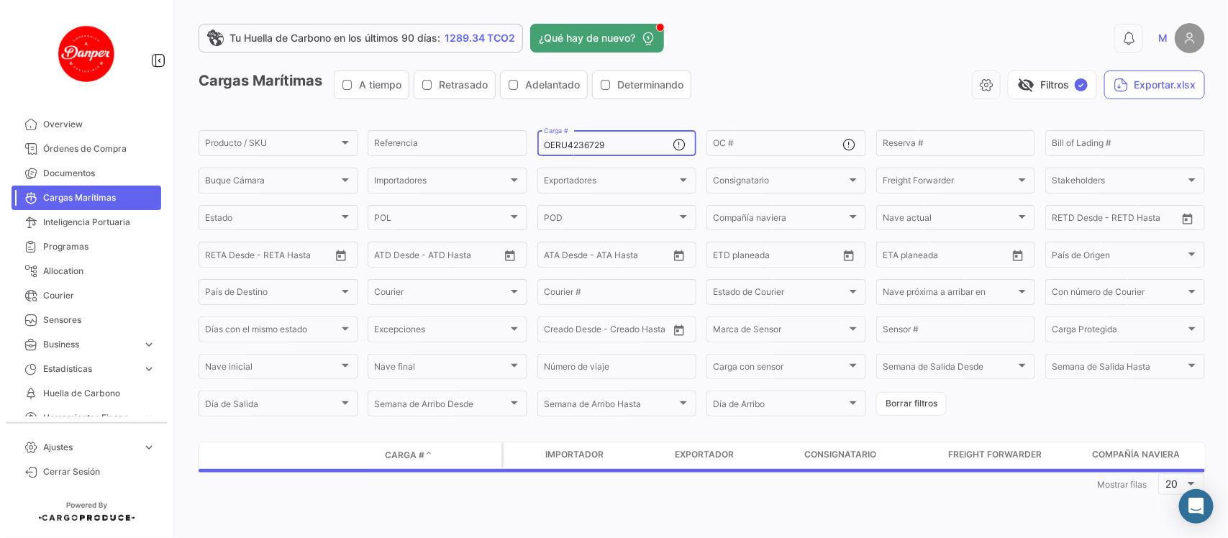
drag, startPoint x: 626, startPoint y: 145, endPoint x: 332, endPoint y: 127, distance: 294.1
click at [332, 127] on app-list-header "Cargas Marítimas A tiempo Retrasado Adelantado Determinando visibility_off Filt…" at bounding box center [702, 244] width 1006 height 348
paste input "FSCU5332012"
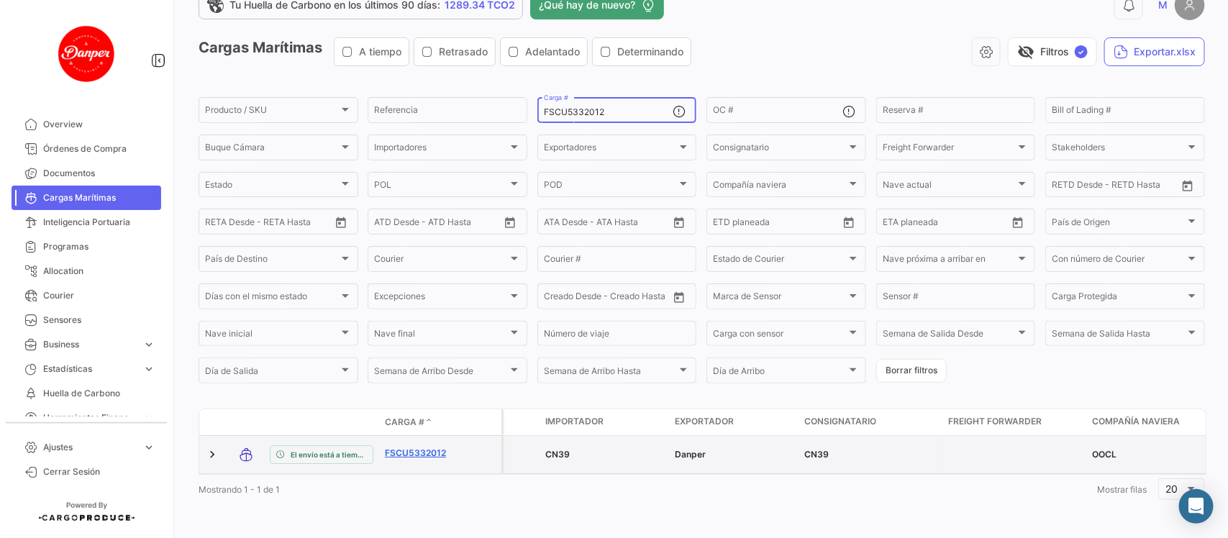
type input "FSCU5332012"
click at [412, 447] on link "FSCU5332012" at bounding box center [422, 453] width 75 height 13
